Goal: Task Accomplishment & Management: Use online tool/utility

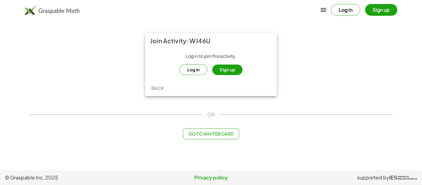
click at [197, 67] on button "Log in" at bounding box center [194, 69] width 28 height 11
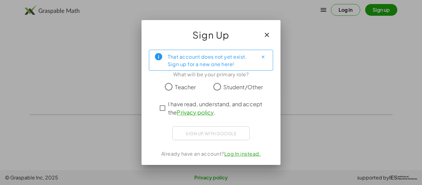
click at [226, 82] on label "Student/Other" at bounding box center [243, 87] width 40 height 12
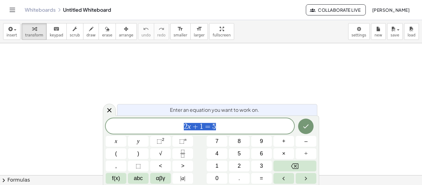
scroll to position [0, 0]
click at [242, 147] on div "2 x + 1 = 5 x y ⬚ 2 ⬚ n 7 8 9 + – ( ) √ 4 5 6 × ÷ , ⬚ < > 1 2 3 f(x) abc αβγ | …" at bounding box center [211, 151] width 211 height 66
click at [240, 151] on span "5" at bounding box center [239, 154] width 3 height 8
click at [227, 125] on span "5 ​ 2 x + 1 = 5" at bounding box center [200, 126] width 189 height 9
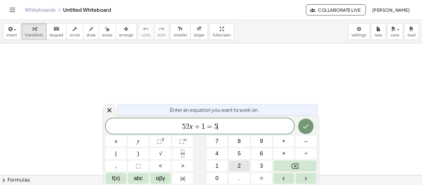
click at [233, 163] on button "2" at bounding box center [239, 166] width 21 height 11
click at [304, 127] on icon "Done" at bounding box center [305, 126] width 7 height 7
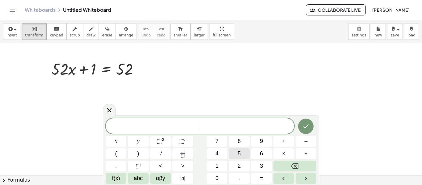
click at [234, 153] on button "5" at bounding box center [239, 153] width 21 height 11
click at [254, 155] on button "6" at bounding box center [261, 153] width 21 height 11
click at [299, 130] on button "Done" at bounding box center [305, 126] width 15 height 15
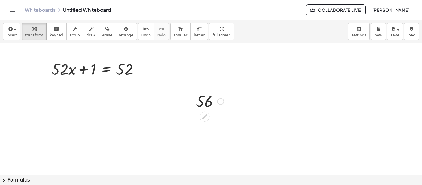
click at [209, 98] on div at bounding box center [210, 101] width 34 height 20
drag, startPoint x: 204, startPoint y: 100, endPoint x: 75, endPoint y: 102, distance: 129.2
